Goal: Task Accomplishment & Management: Manage account settings

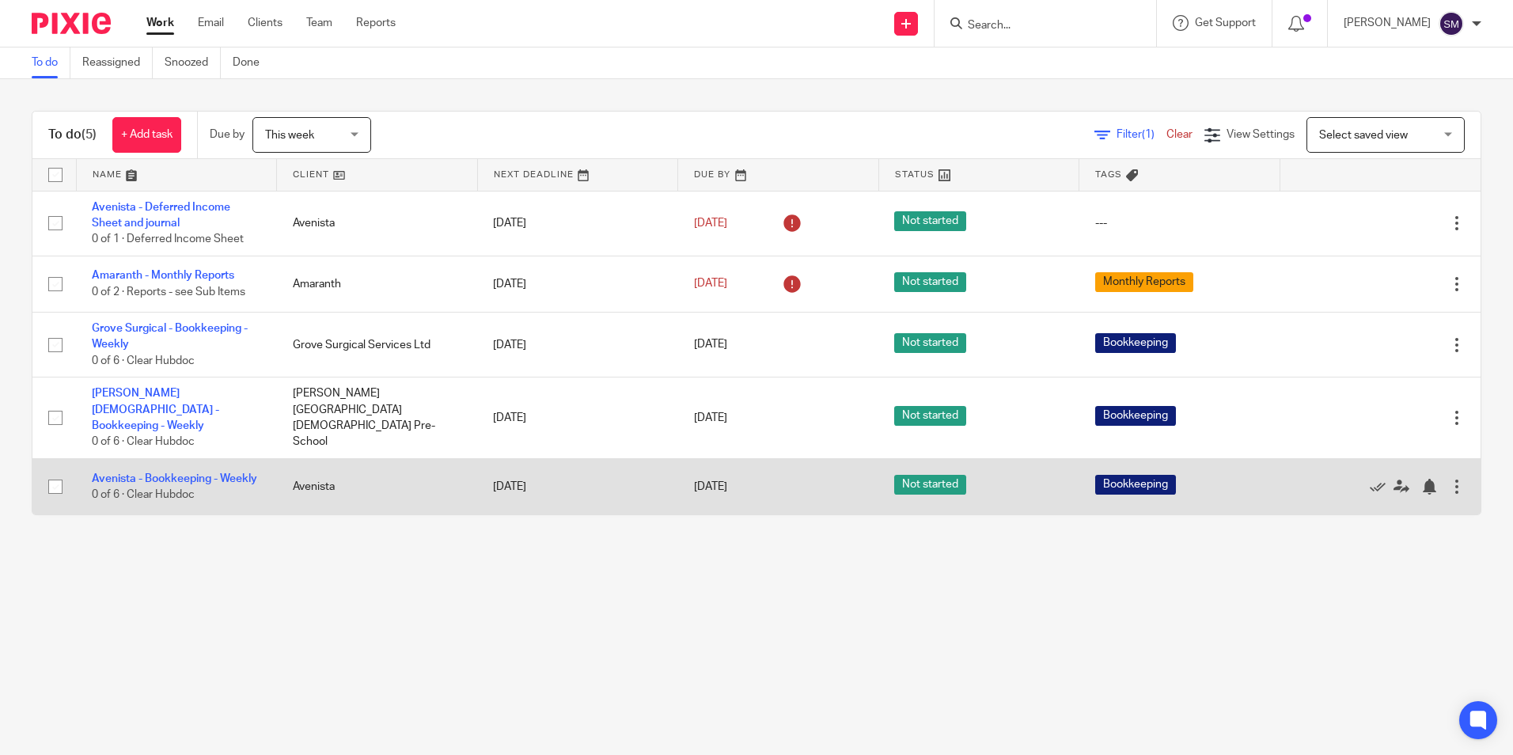
click at [55, 475] on input "checkbox" at bounding box center [55, 486] width 30 height 30
checkbox input "true"
click at [1369, 479] on icon at bounding box center [1377, 487] width 16 height 16
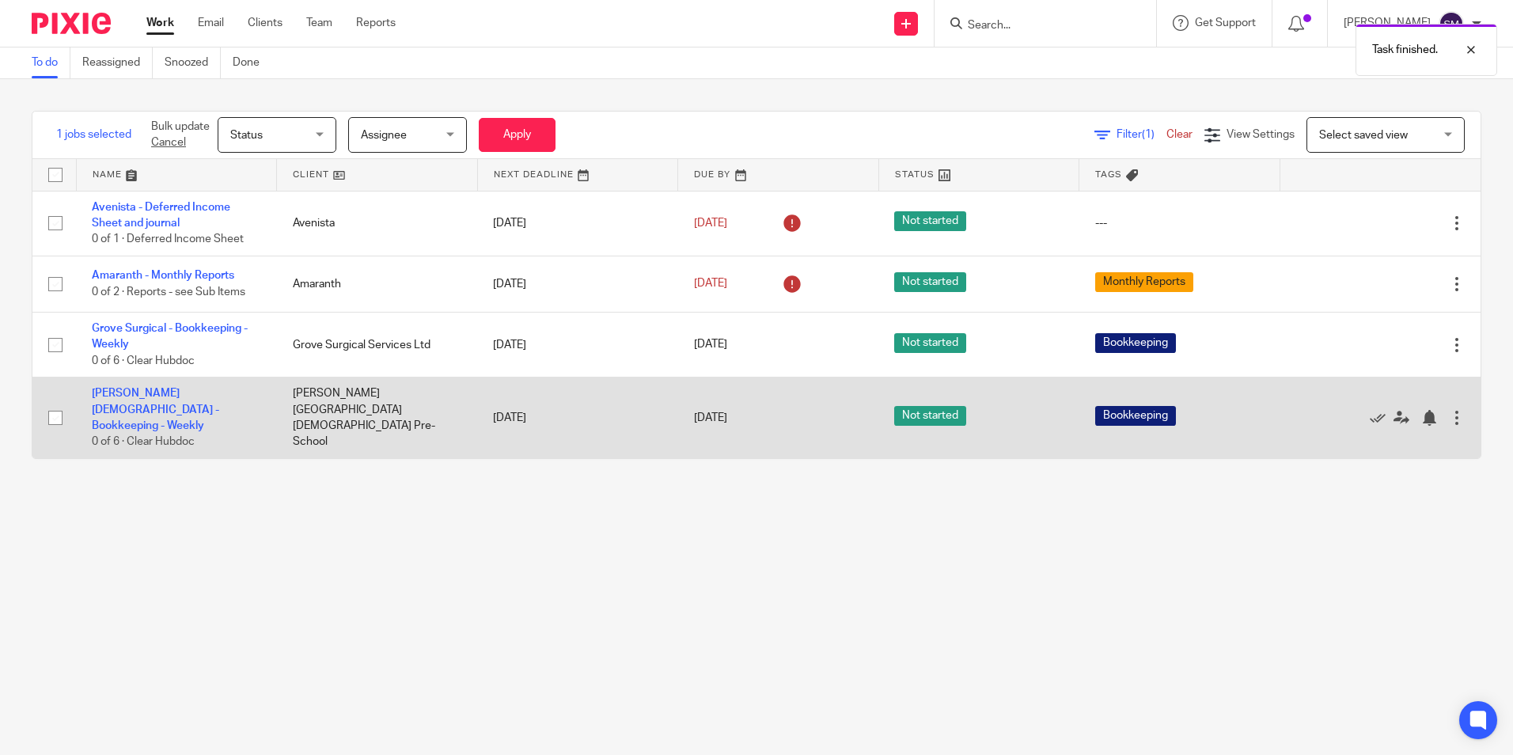
click at [56, 407] on input "checkbox" at bounding box center [55, 418] width 30 height 30
checkbox input "true"
click at [1369, 410] on icon at bounding box center [1377, 418] width 16 height 16
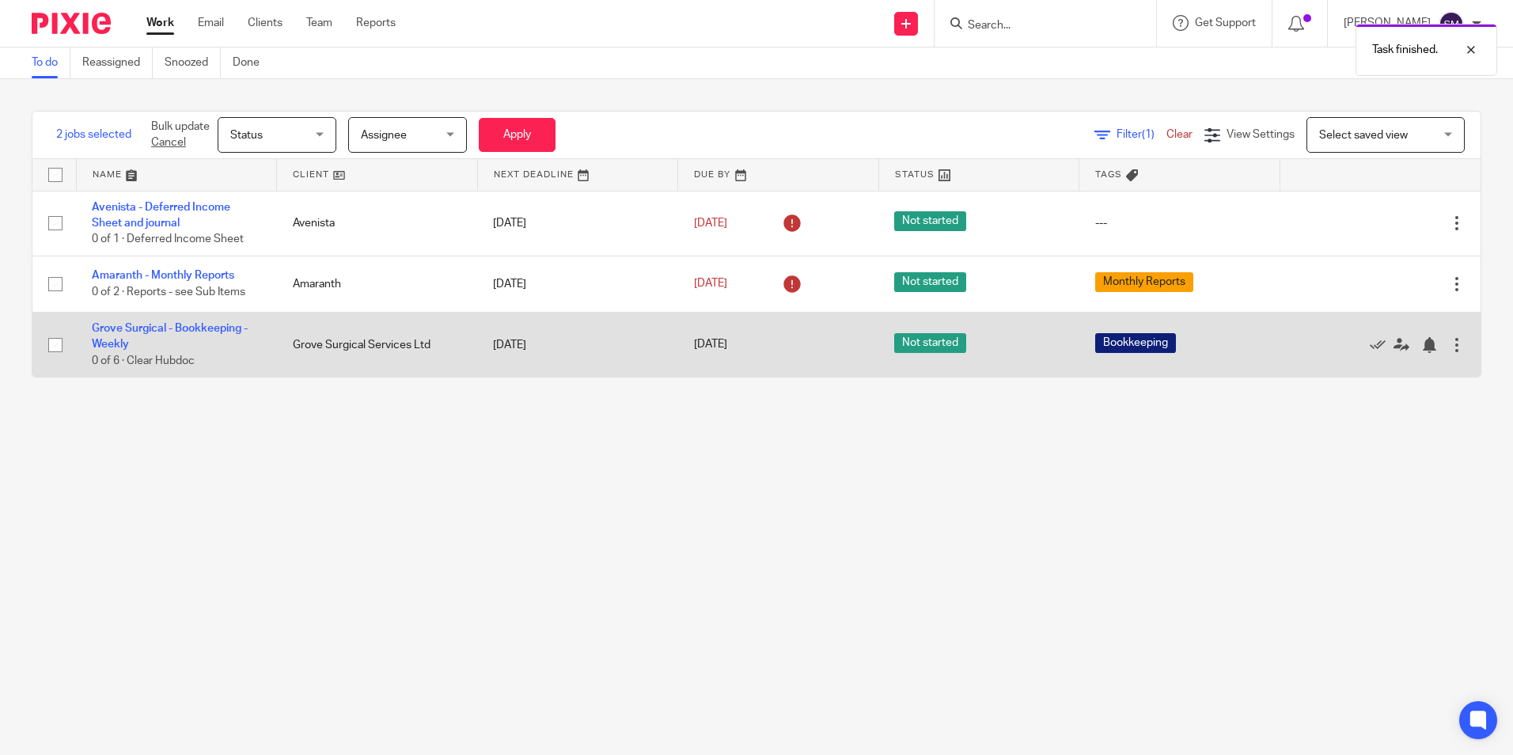
click at [56, 346] on input "checkbox" at bounding box center [55, 345] width 30 height 30
checkbox input "true"
click at [1369, 338] on icon at bounding box center [1377, 345] width 16 height 16
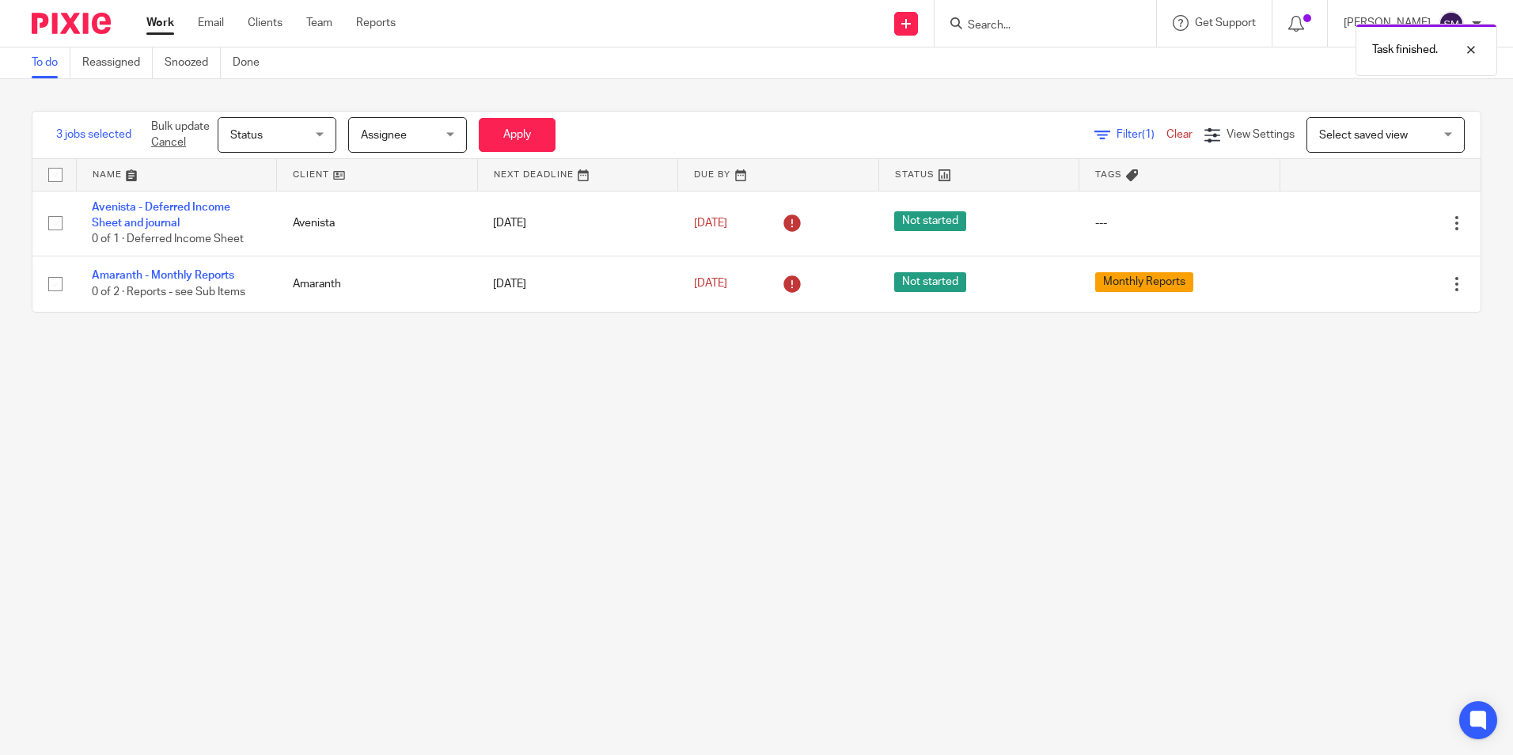
click at [449, 134] on div "Assignee [GEOGRAPHIC_DATA]" at bounding box center [407, 135] width 119 height 36
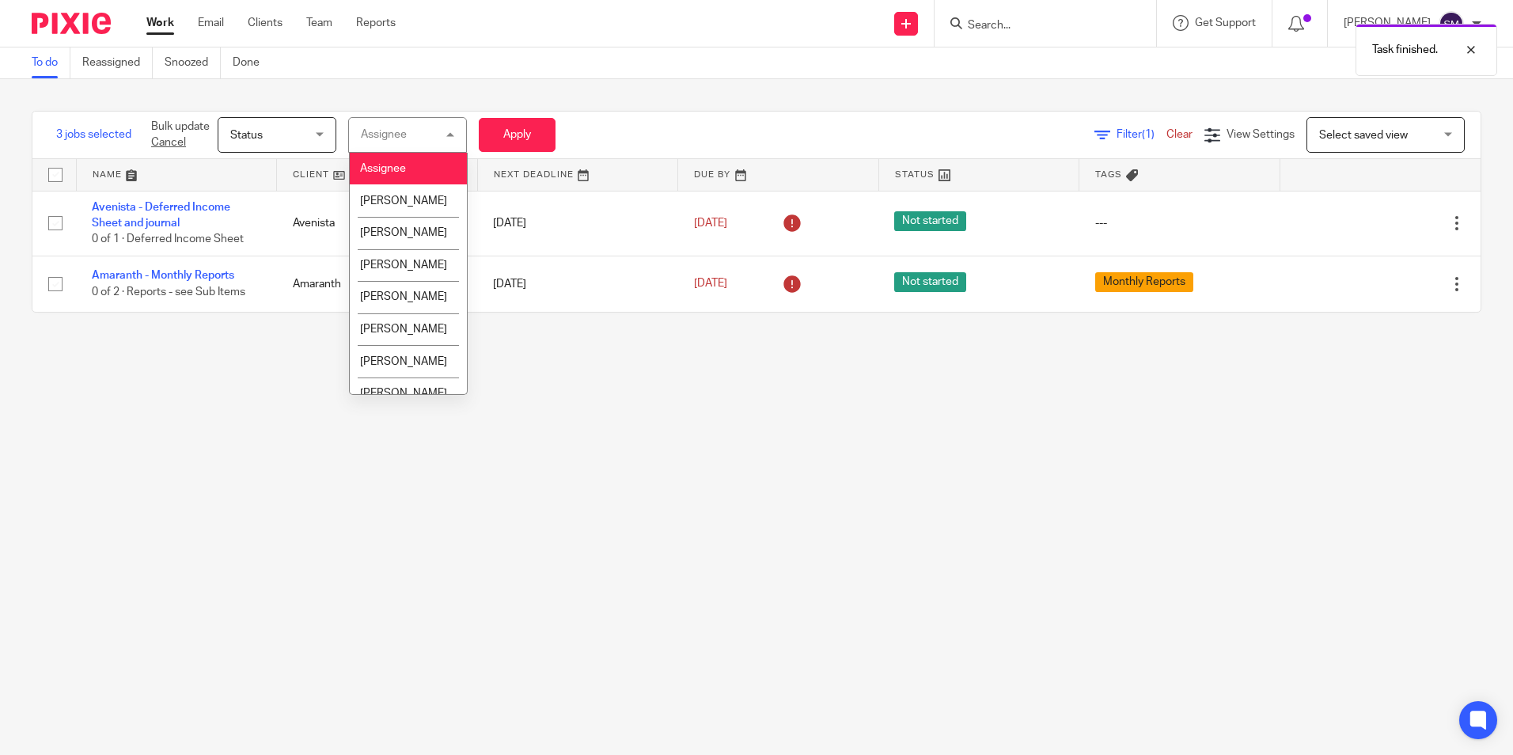
click at [450, 86] on div "3 jobs selected Bulk update Cancel Status Status Status Not started In progress…" at bounding box center [756, 211] width 1513 height 265
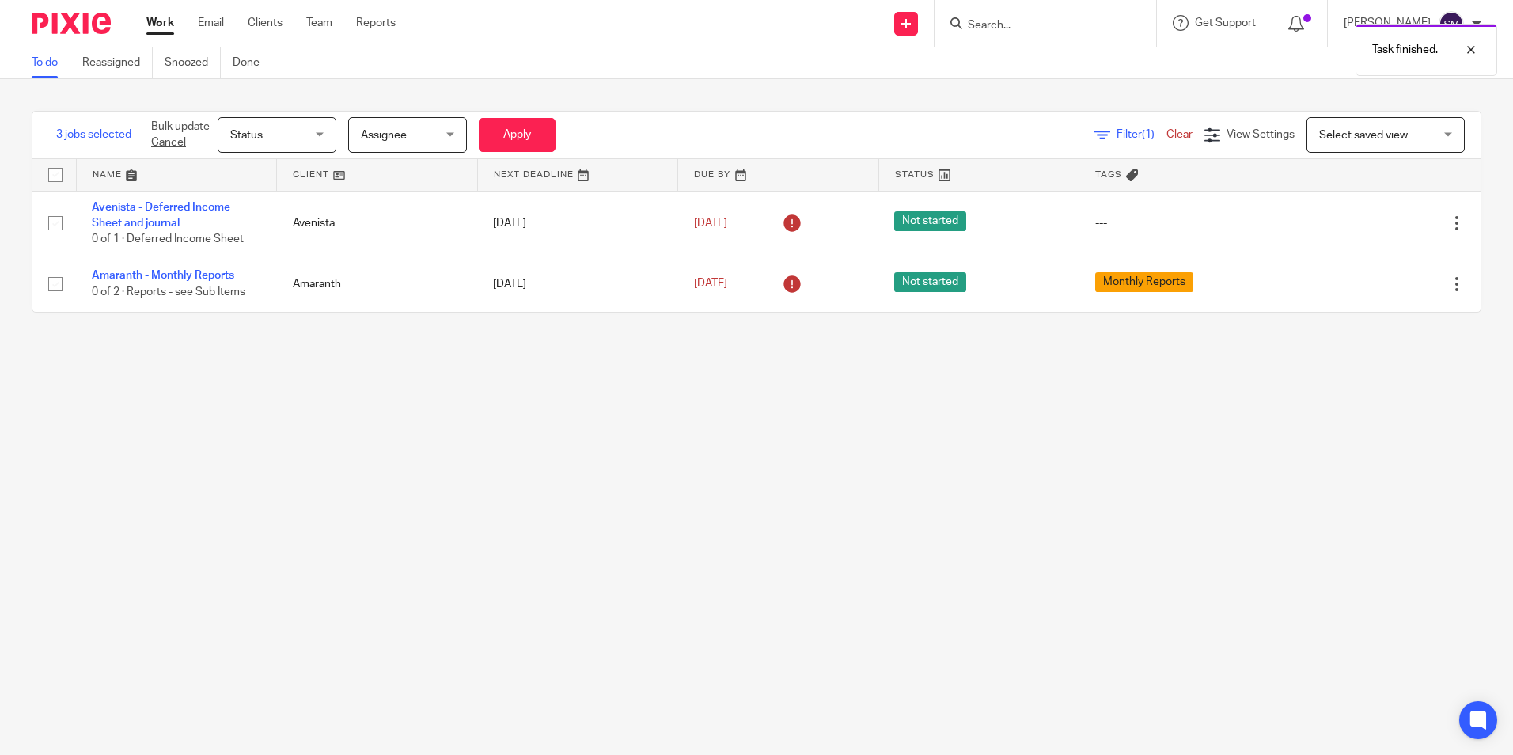
click at [163, 17] on link "Work" at bounding box center [160, 23] width 28 height 16
